Goal: Information Seeking & Learning: Learn about a topic

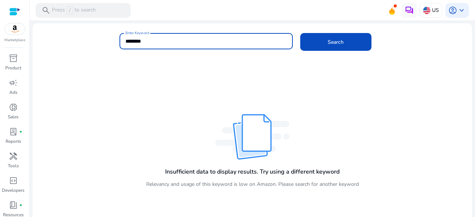
click at [132, 40] on input "********" at bounding box center [205, 41] width 161 height 8
click at [175, 41] on input "**********" at bounding box center [205, 41] width 161 height 8
click at [185, 41] on input "**********" at bounding box center [205, 41] width 161 height 8
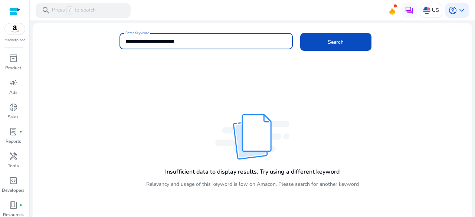
type input "**********"
click at [300, 33] on button "Search" at bounding box center [335, 42] width 71 height 18
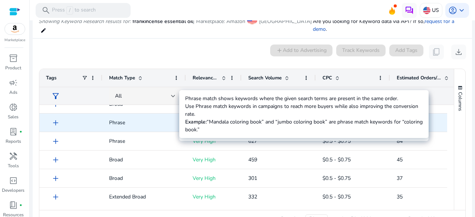
scroll to position [141, 0]
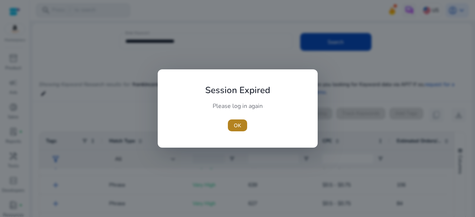
click at [235, 123] on span "OK" at bounding box center [237, 126] width 7 height 8
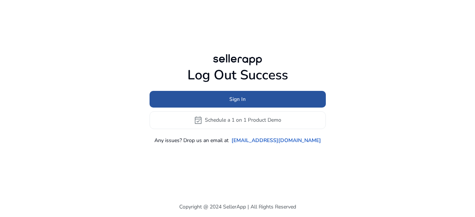
click at [200, 94] on span at bounding box center [238, 99] width 176 height 18
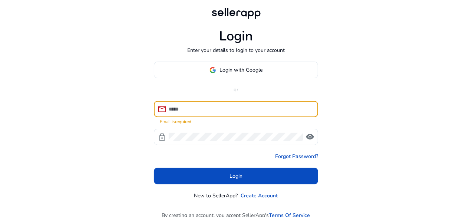
paste input "**********"
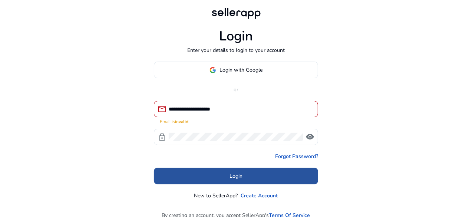
click at [213, 176] on span at bounding box center [236, 176] width 164 height 18
click at [217, 170] on span at bounding box center [236, 176] width 164 height 18
click at [238, 174] on span "Login" at bounding box center [236, 176] width 13 height 8
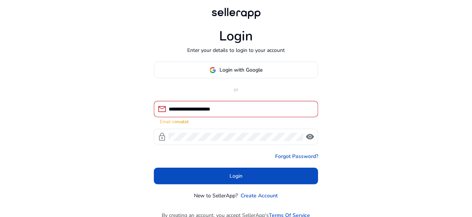
scroll to position [9, 0]
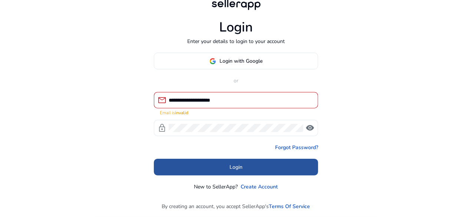
click at [232, 161] on span at bounding box center [236, 167] width 164 height 18
click at [255, 164] on span at bounding box center [236, 167] width 164 height 18
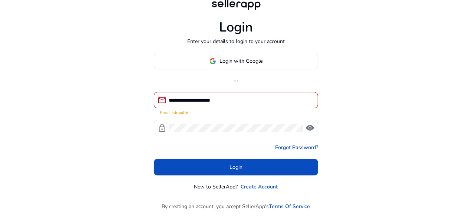
click at [185, 101] on input "**********" at bounding box center [241, 100] width 144 height 8
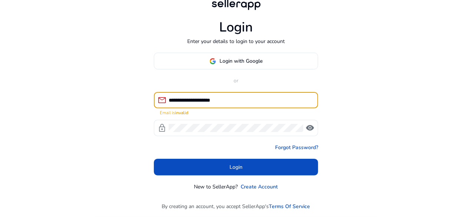
click at [185, 101] on input "**********" at bounding box center [241, 100] width 144 height 8
paste input "**********"
click at [185, 101] on input "**********" at bounding box center [241, 100] width 144 height 8
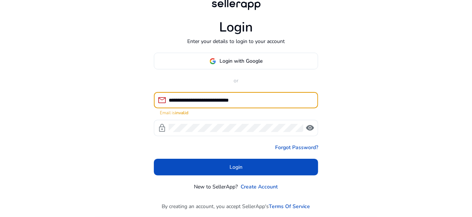
click at [185, 101] on input "**********" at bounding box center [241, 100] width 144 height 8
paste input
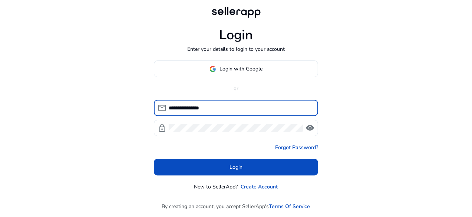
scroll to position [1, 0]
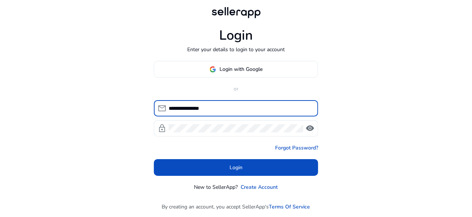
type input "**********"
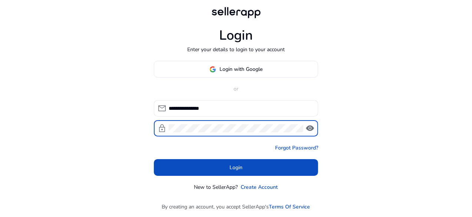
click button "Login" at bounding box center [236, 167] width 164 height 17
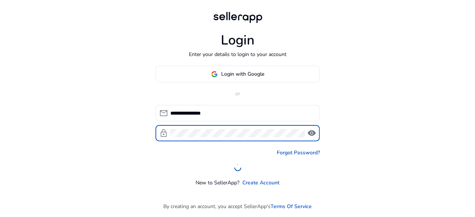
scroll to position [0, 0]
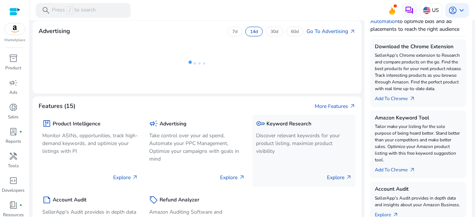
scroll to position [126, 0]
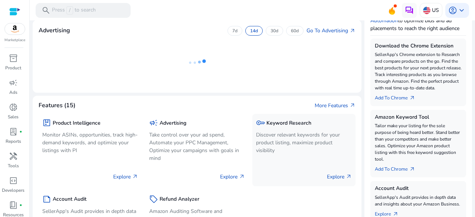
click at [274, 138] on mat-card "Features (15) More Features arrow_outward package Product Intelligence Monitor …" at bounding box center [197, 178] width 329 height 165
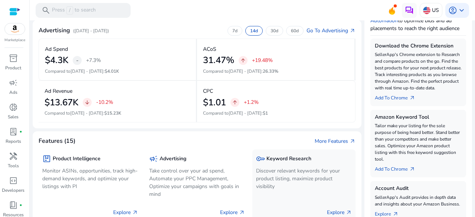
click at [276, 168] on p "Discover relevant keywords for your product listing, maximize product visibility" at bounding box center [304, 178] width 96 height 23
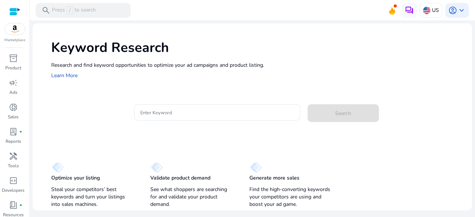
click at [184, 121] on div at bounding box center [217, 125] width 166 height 8
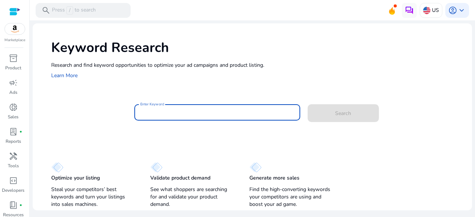
click at [177, 116] on input "Enter Keyword" at bounding box center [217, 112] width 154 height 8
click at [180, 116] on input "Enter Keyword" at bounding box center [217, 112] width 154 height 8
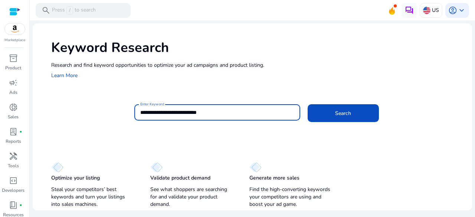
click at [191, 112] on input "**********" at bounding box center [217, 112] width 154 height 8
click at [207, 112] on input "**********" at bounding box center [217, 112] width 154 height 8
click at [308, 104] on button "Search" at bounding box center [343, 113] width 71 height 18
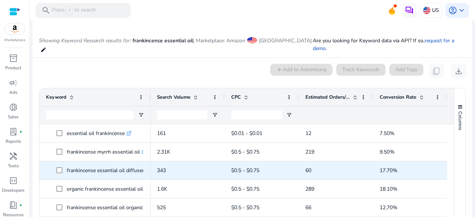
scroll to position [44, 0]
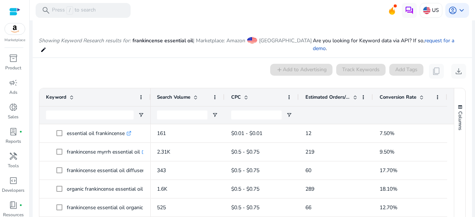
click at [352, 94] on span at bounding box center [355, 97] width 6 height 6
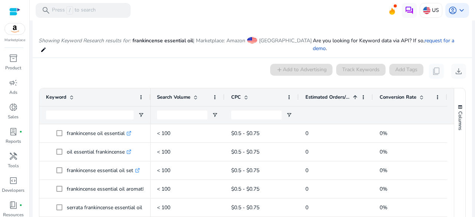
click at [352, 94] on span at bounding box center [355, 97] width 6 height 6
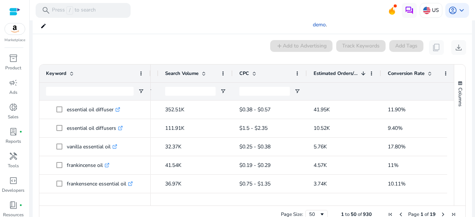
scroll to position [74, 0]
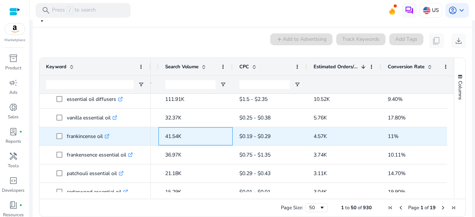
click at [173, 133] on span "41.54K" at bounding box center [173, 136] width 16 height 7
copy span "41.54K"
click at [79, 129] on p "frankincense oil .st0{fill:#2c8af8}" at bounding box center [88, 136] width 43 height 15
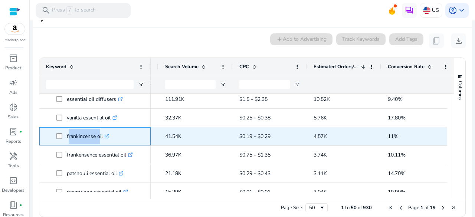
click at [79, 129] on p "frankincense oil .st0{fill:#2c8af8}" at bounding box center [88, 136] width 43 height 15
copy p "frankincense oil"
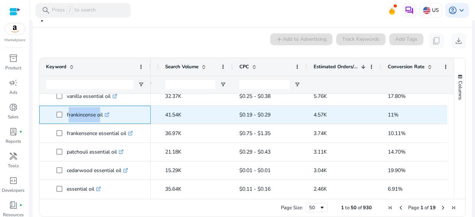
scroll to position [46, 0]
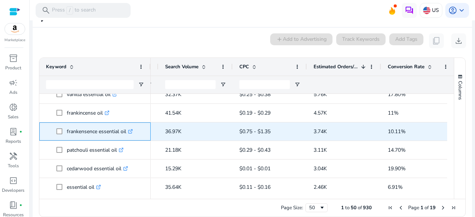
click at [79, 125] on p "frankensence essential oil .st0{fill:#2c8af8}" at bounding box center [100, 131] width 66 height 15
copy p "frankensence essential oil"
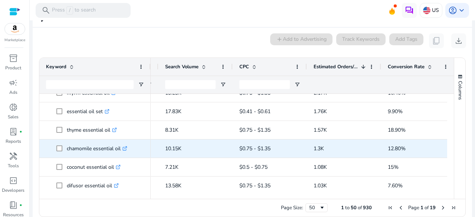
scroll to position [257, 0]
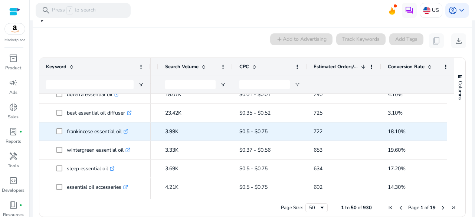
click at [95, 127] on p "frankincese essential oil .st0{fill:#2c8af8}" at bounding box center [98, 131] width 62 height 15
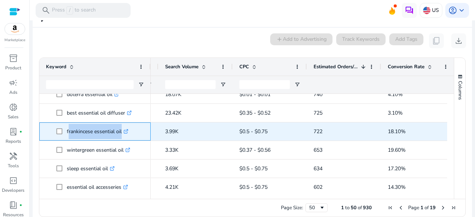
click at [95, 127] on p "frankincese essential oil .st0{fill:#2c8af8}" at bounding box center [98, 131] width 62 height 15
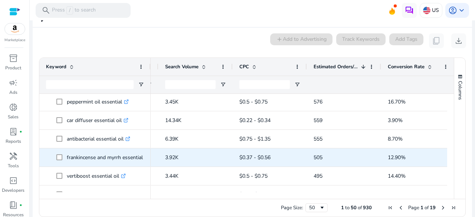
click at [108, 150] on p "frankincense and myrrh essential oil .st0{fill:#2c8af8}" at bounding box center [112, 157] width 90 height 15
copy p "frankincense and myrrh essential oil"
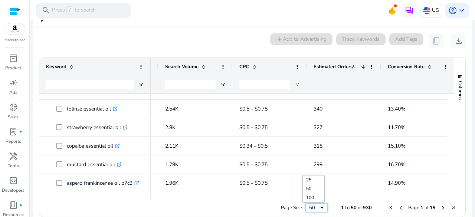
click at [309, 204] on div "50" at bounding box center [314, 207] width 10 height 7
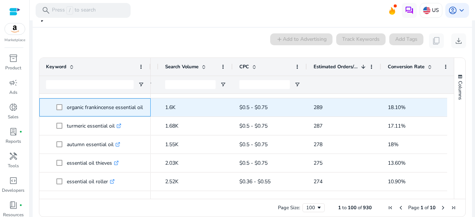
click at [111, 102] on p "organic frankincense essential oil .st0{fill:#2c8af8}" at bounding box center [108, 107] width 83 height 15
copy p "organic frankincense essential oil"
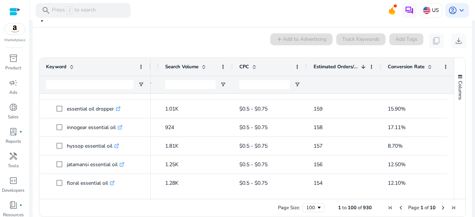
click at [441, 205] on span "Next Page" at bounding box center [443, 208] width 6 height 6
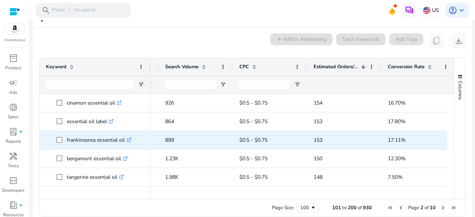
click at [87, 133] on p "frankinsence essential oil .st0{fill:#2c8af8}" at bounding box center [99, 139] width 65 height 15
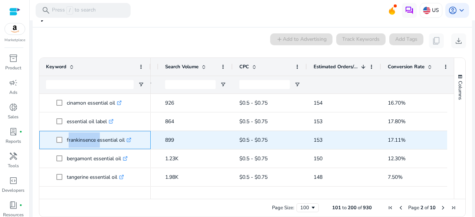
click at [87, 133] on p "frankinsence essential oil .st0{fill:#2c8af8}" at bounding box center [99, 139] width 65 height 15
copy p "frankinsence essential oil"
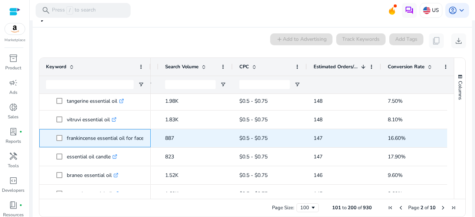
click at [96, 136] on p "frankincense essential oil for face .st0{fill:#2c8af8}" at bounding box center [108, 138] width 83 height 15
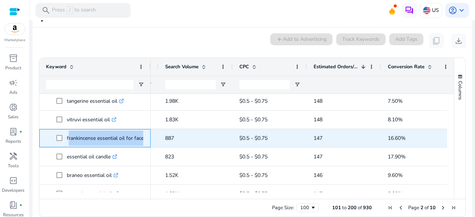
click at [96, 136] on p "frankincense essential oil for face .st0{fill:#2c8af8}" at bounding box center [108, 138] width 83 height 15
copy span "frankincense essential oil for face .st0{fill:#2c8af8}"
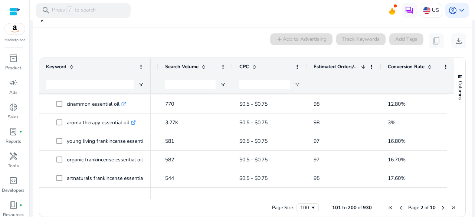
scroll to position [0, 0]
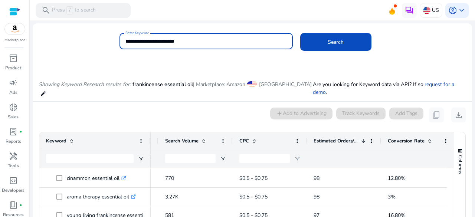
click at [145, 40] on input "**********" at bounding box center [205, 41] width 161 height 8
paste input
type input "**********"
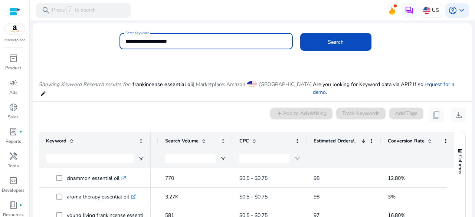
click at [300, 33] on button "Search" at bounding box center [335, 42] width 71 height 18
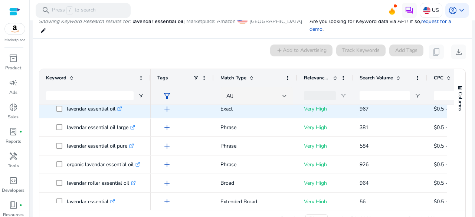
scroll to position [3, 0]
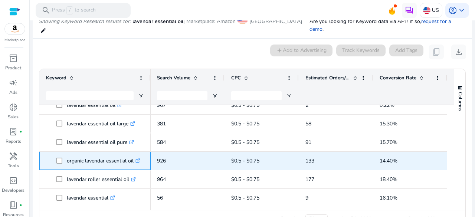
click at [91, 153] on p "organic lavendar essential oil .st0{fill:#2c8af8}" at bounding box center [103, 160] width 73 height 15
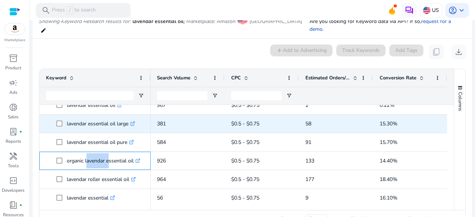
copy p "organic lavendar essential oil"
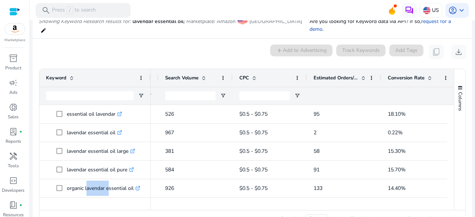
click at [363, 75] on span at bounding box center [363, 78] width 6 height 6
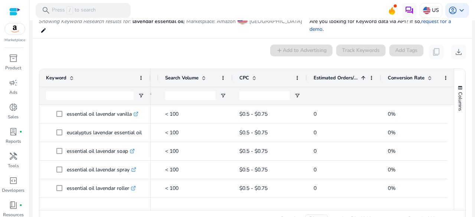
click at [363, 75] on span at bounding box center [363, 78] width 6 height 6
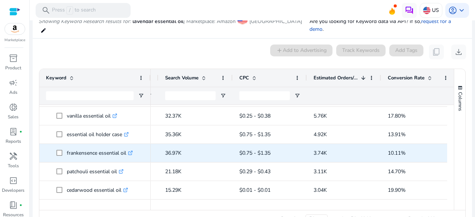
scroll to position [36, 0]
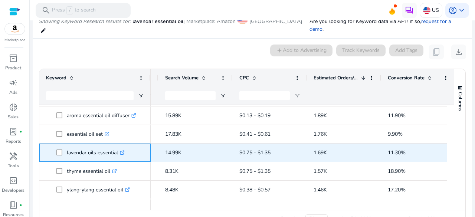
click at [88, 146] on p "lavendar oils essential .st0{fill:#2c8af8}" at bounding box center [96, 152] width 58 height 15
copy p "lavendar oils essential"
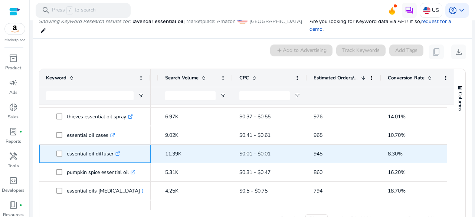
click at [92, 146] on p "essential oil diffuser .st0{fill:#2c8af8}" at bounding box center [93, 153] width 53 height 15
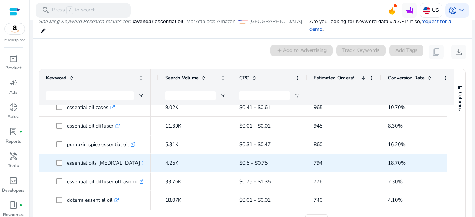
click at [86, 155] on p "essential oils lavender oil .st0{fill:#2c8af8}" at bounding box center [107, 162] width 80 height 15
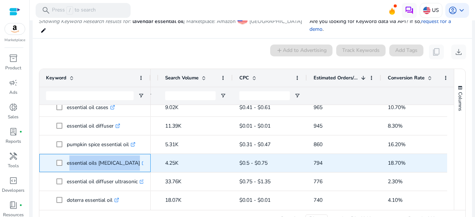
click at [86, 155] on p "essential oils lavender oil .st0{fill:#2c8af8}" at bounding box center [107, 162] width 80 height 15
copy p "essential oils lavender oil"
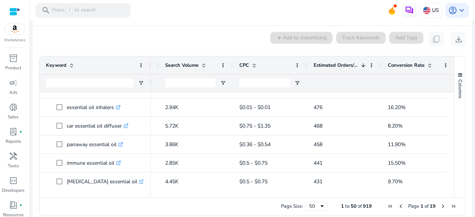
click at [312, 197] on div "Page Size: 50 1 to 50 of 919 Page 1 of 19" at bounding box center [252, 206] width 426 height 18
click at [319, 203] on span "Page Size" at bounding box center [322, 206] width 6 height 6
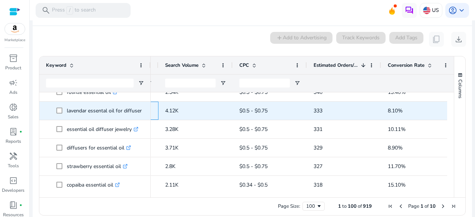
click at [156, 106] on div "High" at bounding box center [131, 111] width 56 height 18
click at [116, 104] on p "lavendar essental oil for diffuser .st0{fill:#2c8af8}" at bounding box center [108, 110] width 82 height 15
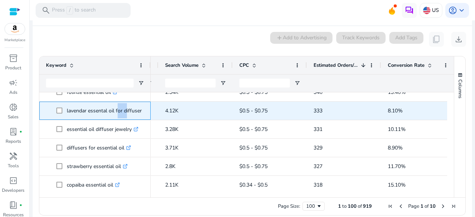
click at [116, 104] on p "lavendar essental oil for diffuser .st0{fill:#2c8af8}" at bounding box center [108, 110] width 82 height 15
copy p "lavendar essental oil for diffuser"
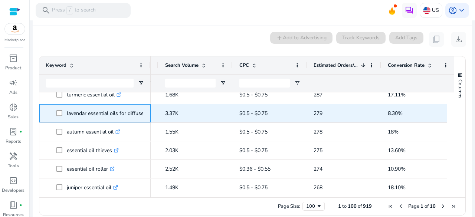
click at [107, 106] on p "lavendar essential oils for diffusers .st0{fill:#2c8af8}" at bounding box center [111, 113] width 88 height 15
copy p "lavendar essential oils for diffusers"
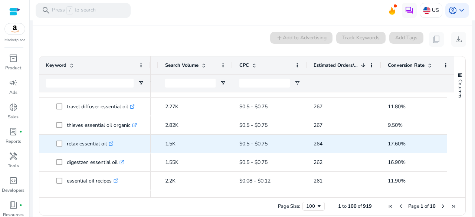
scroll to position [1471, 0]
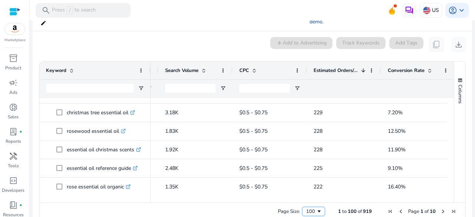
click at [308, 208] on div "100" at bounding box center [311, 211] width 10 height 7
click at [194, 37] on div "0 keyword(s) selected add Add to Advertising Track Keywords Add Tags content_co…" at bounding box center [252, 44] width 427 height 15
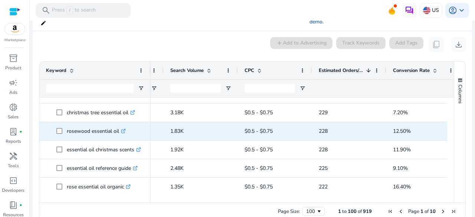
scroll to position [0, 188]
